Goal: Transaction & Acquisition: Purchase product/service

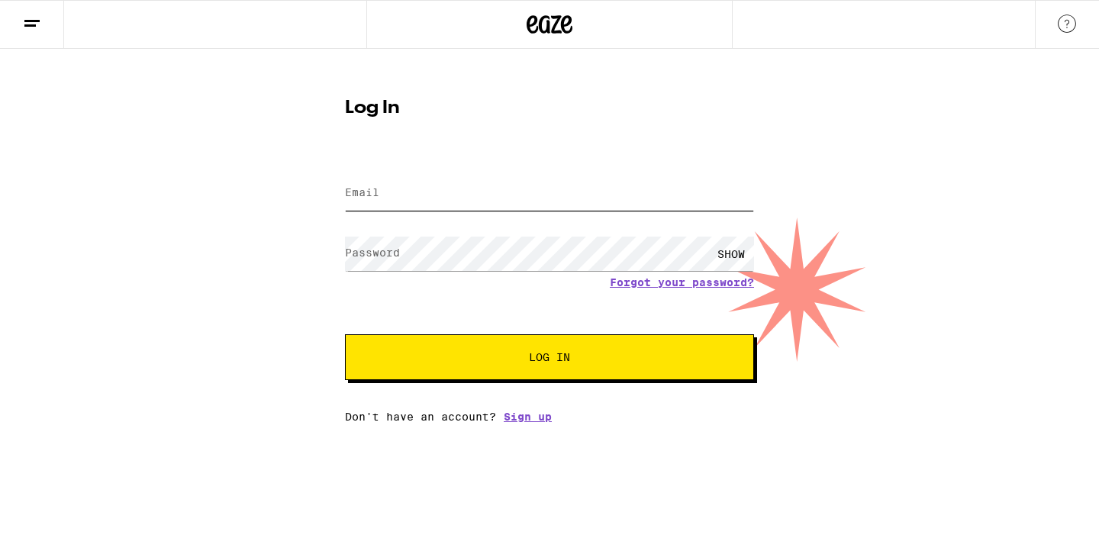
click at [556, 195] on input "Email" at bounding box center [549, 193] width 409 height 34
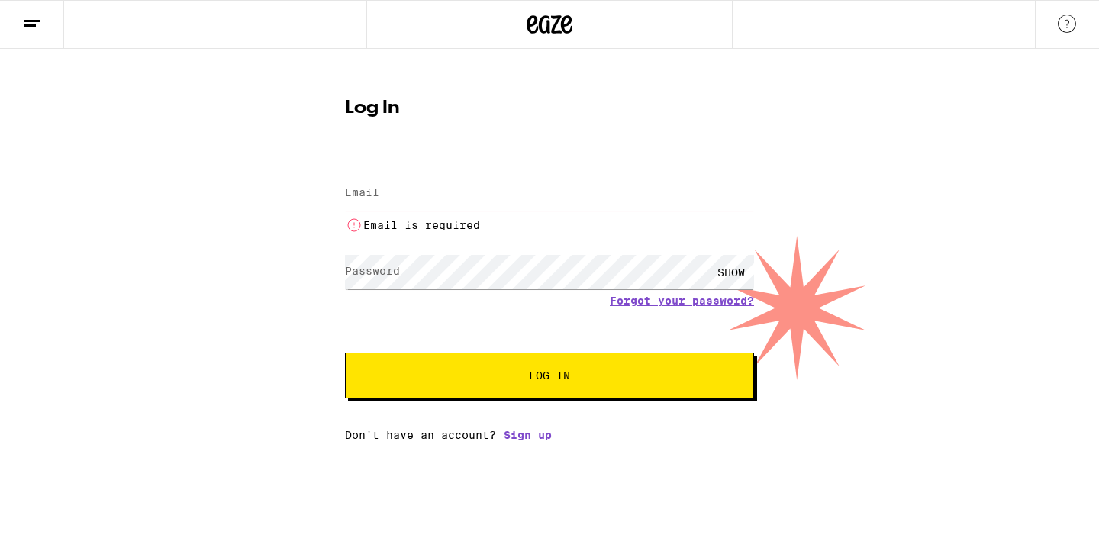
type input "[EMAIL_ADDRESS][DOMAIN_NAME]"
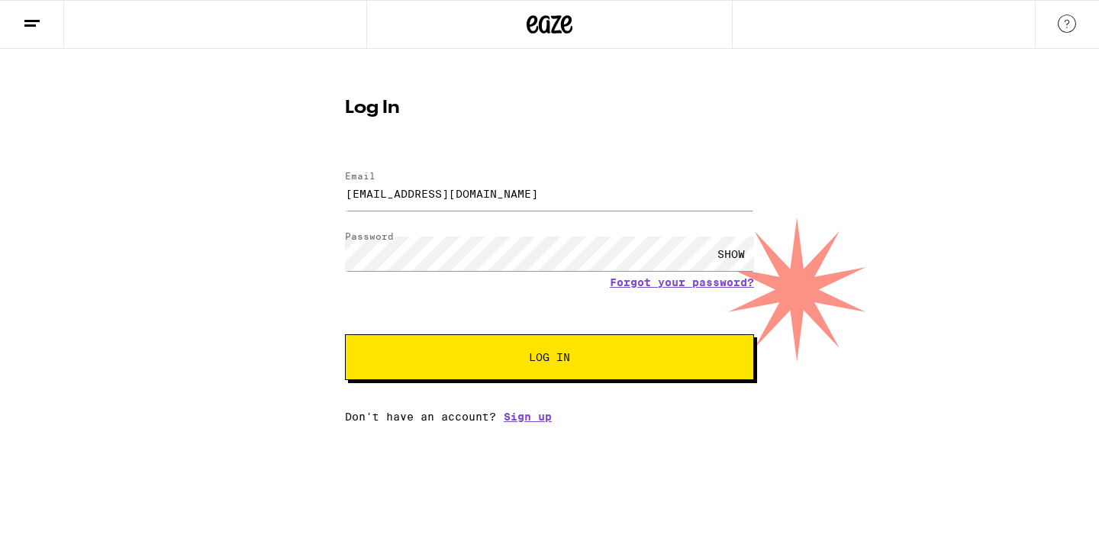
click at [718, 248] on div "SHOW" at bounding box center [731, 254] width 46 height 34
click at [623, 347] on button "Log In" at bounding box center [549, 357] width 409 height 46
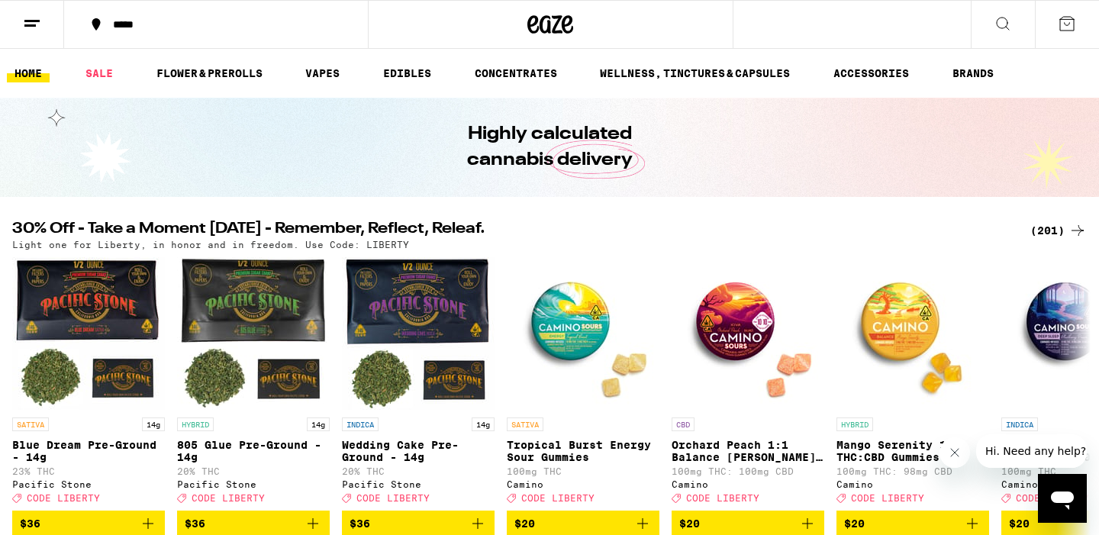
click at [144, 27] on div "*****" at bounding box center [225, 24] width 240 height 11
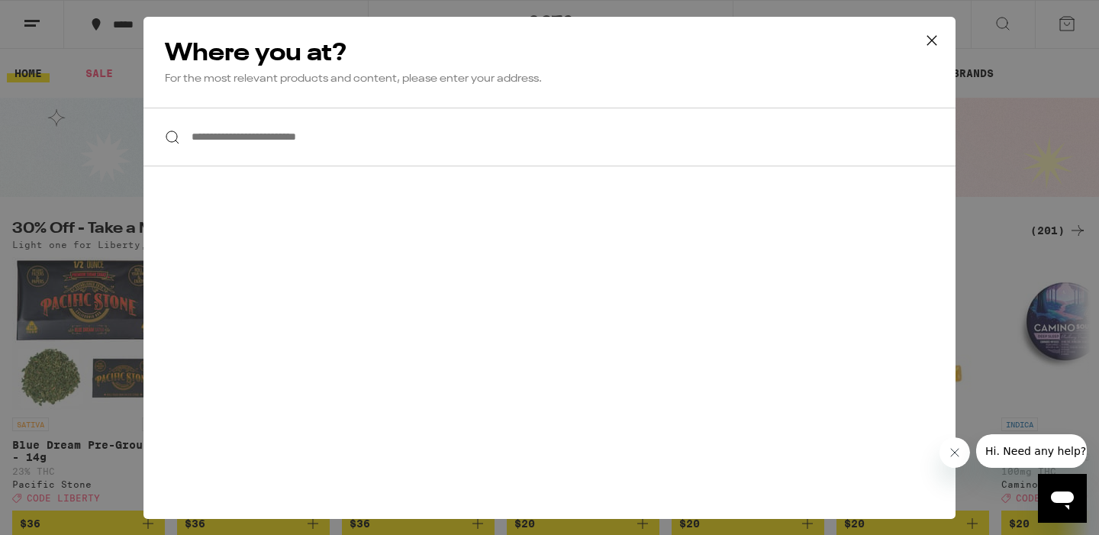
click at [303, 146] on input "**********" at bounding box center [549, 137] width 812 height 59
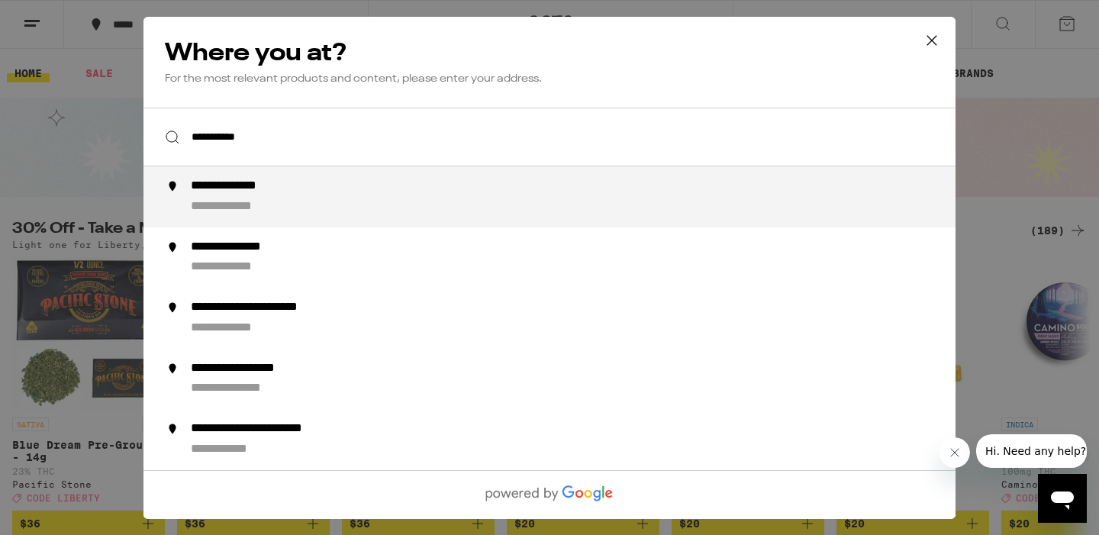
click at [315, 193] on div "**********" at bounding box center [580, 197] width 778 height 37
type input "**********"
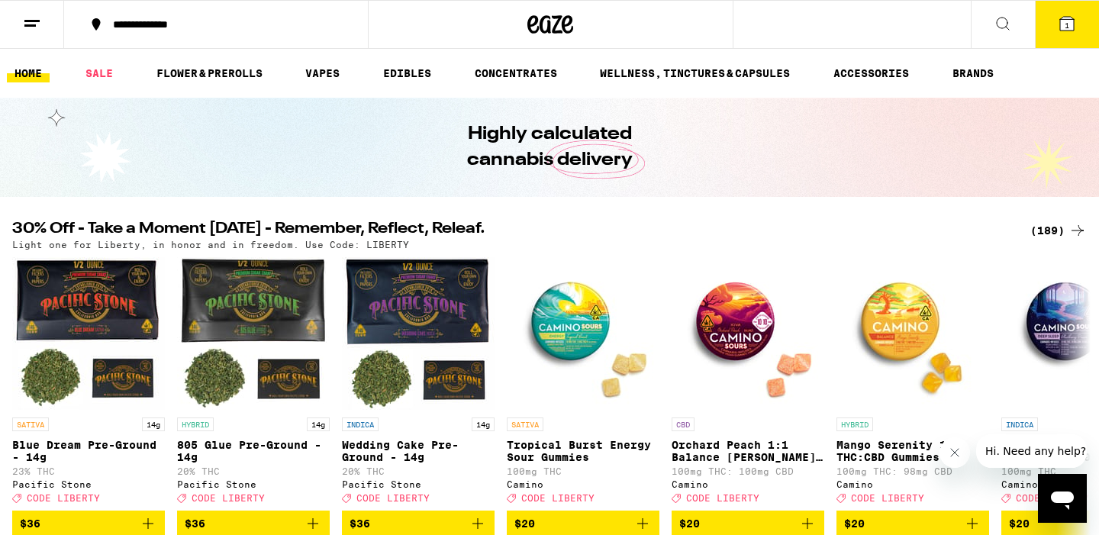
click at [427, 62] on ul "HOME SALE FLOWER & PREROLLS VAPES EDIBLES CONCENTRATES WELLNESS, TINCTURES & CA…" at bounding box center [549, 73] width 1099 height 49
click at [401, 62] on ul "HOME SALE FLOWER & PREROLLS VAPES EDIBLES CONCENTRATES WELLNESS, TINCTURES & CA…" at bounding box center [549, 73] width 1099 height 49
click at [401, 64] on link "EDIBLES" at bounding box center [406, 73] width 63 height 18
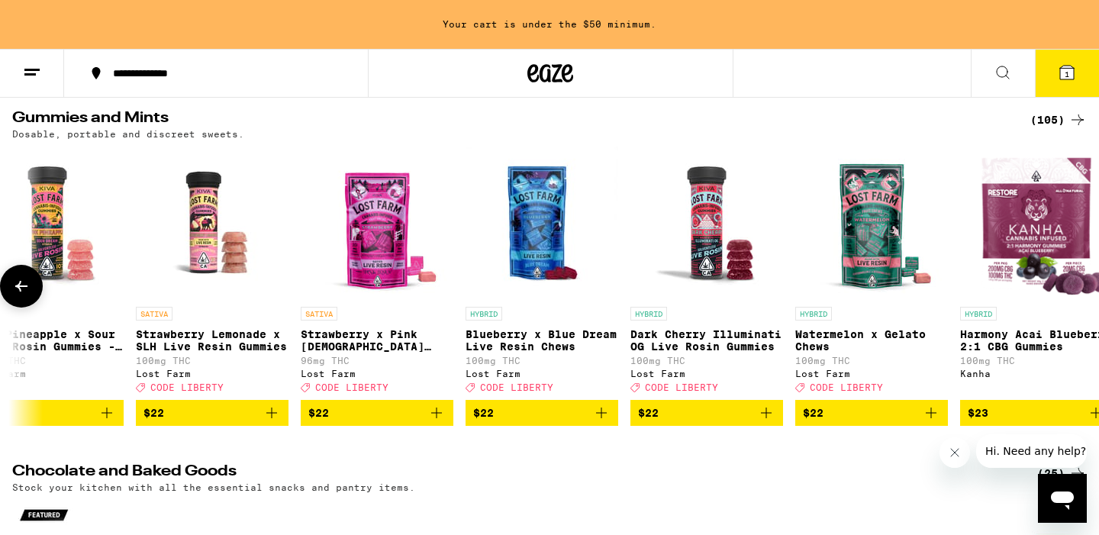
scroll to position [0, 16231]
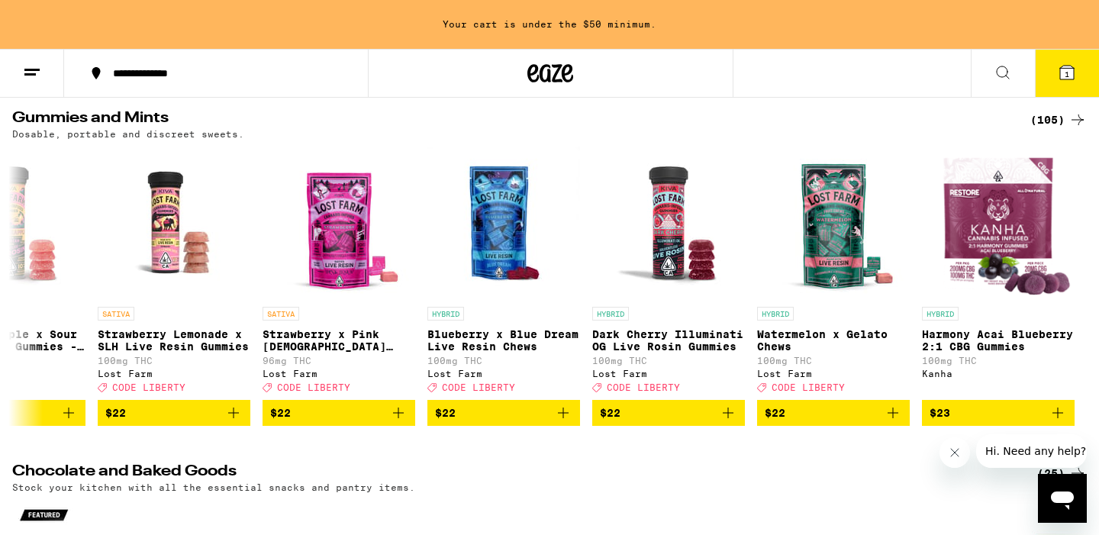
click at [1079, 62] on button "1" at bounding box center [1067, 73] width 64 height 47
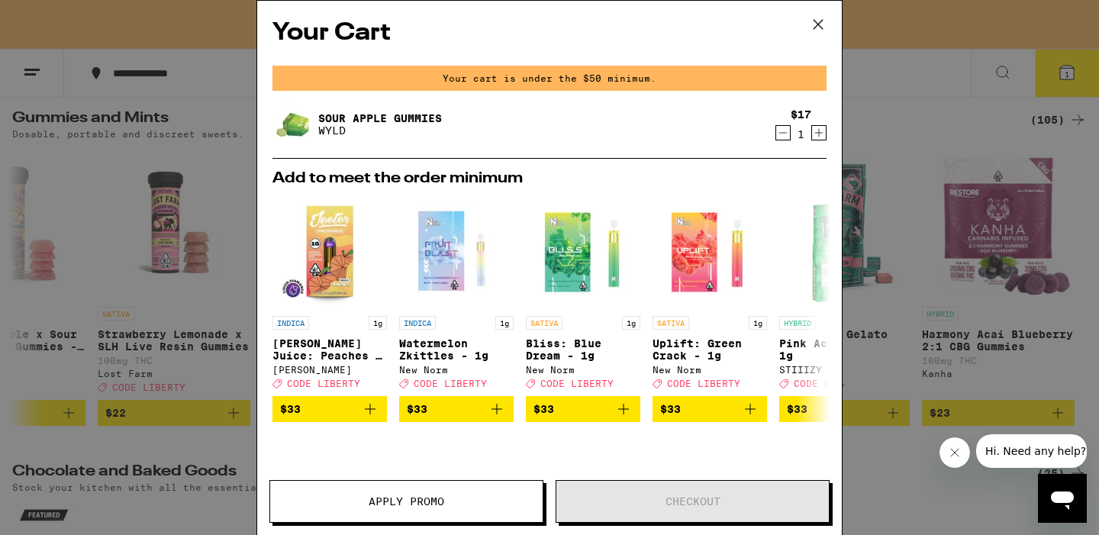
click at [810, 27] on icon at bounding box center [817, 24] width 23 height 23
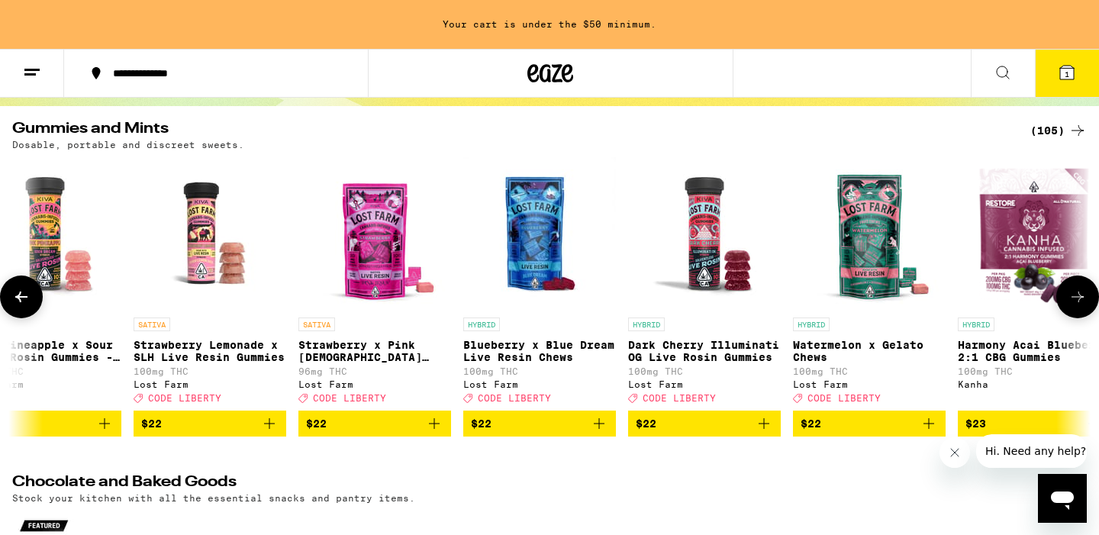
scroll to position [142, 0]
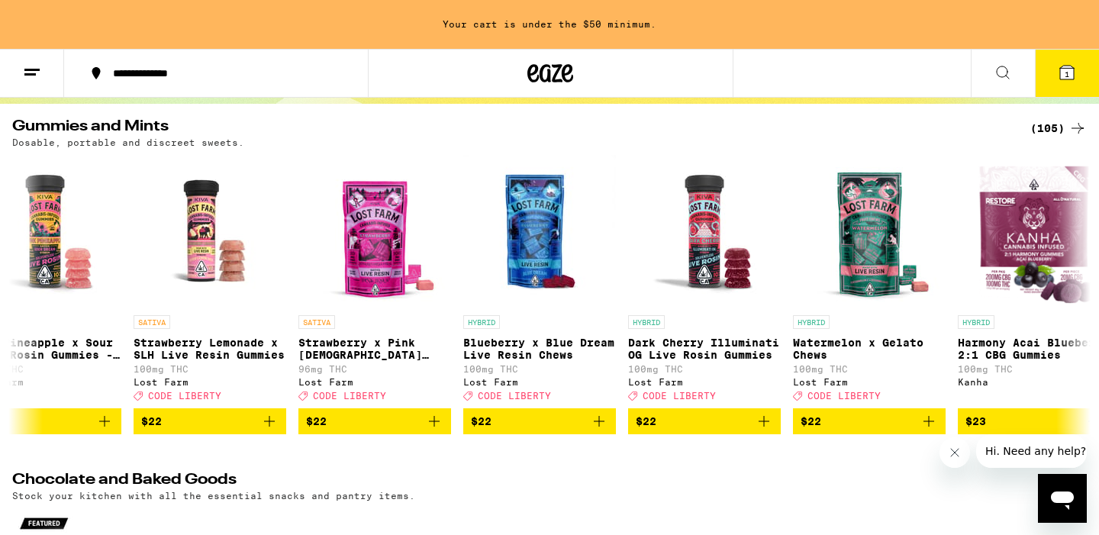
click at [1046, 127] on div "(105)" at bounding box center [1058, 128] width 56 height 18
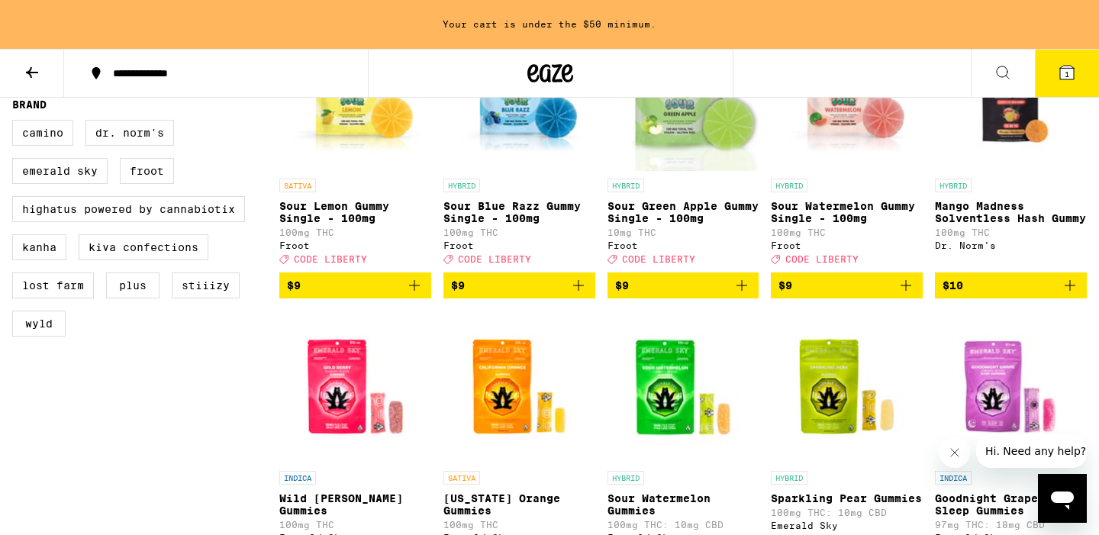
scroll to position [546, 0]
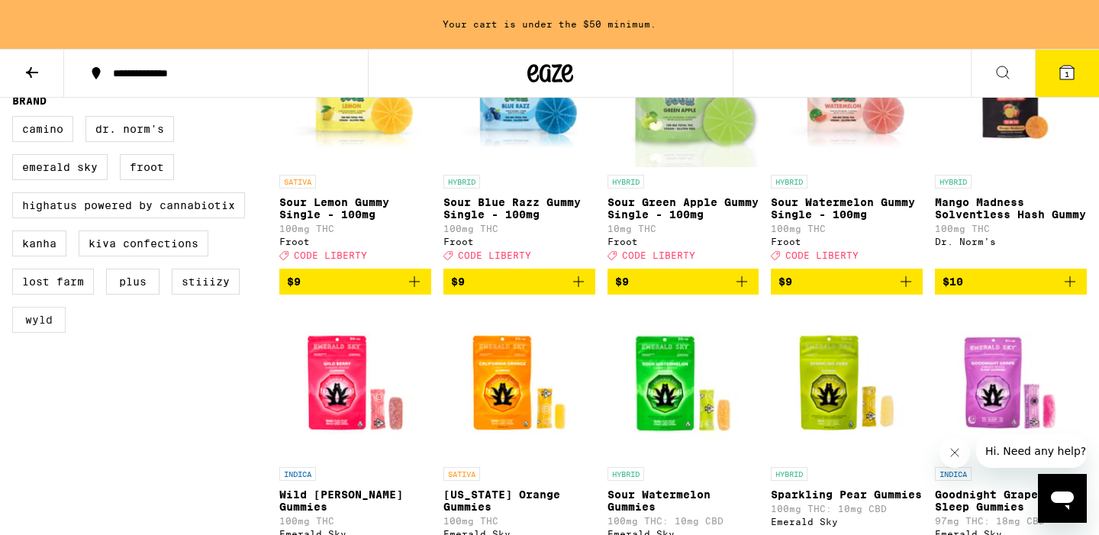
click at [50, 333] on label "WYLD" at bounding box center [38, 320] width 53 height 26
click at [16, 119] on input "WYLD" at bounding box center [15, 118] width 1 height 1
checkbox input "true"
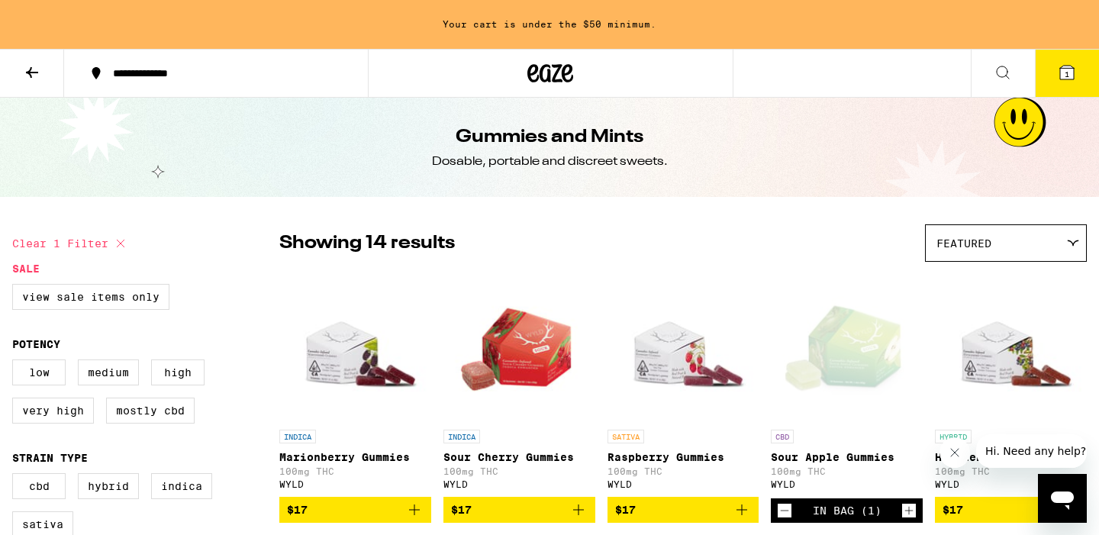
click at [1071, 51] on button "1" at bounding box center [1067, 73] width 64 height 47
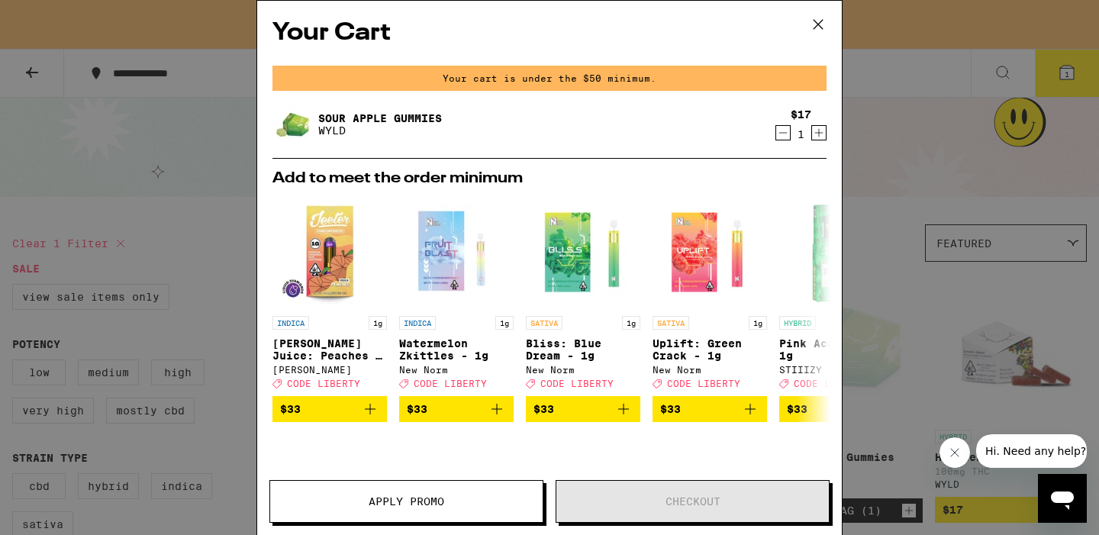
click at [308, 122] on img at bounding box center [293, 124] width 43 height 43
click at [343, 121] on link "Sour Apple Gummies" at bounding box center [380, 118] width 124 height 12
